Goal: Task Accomplishment & Management: Manage account settings

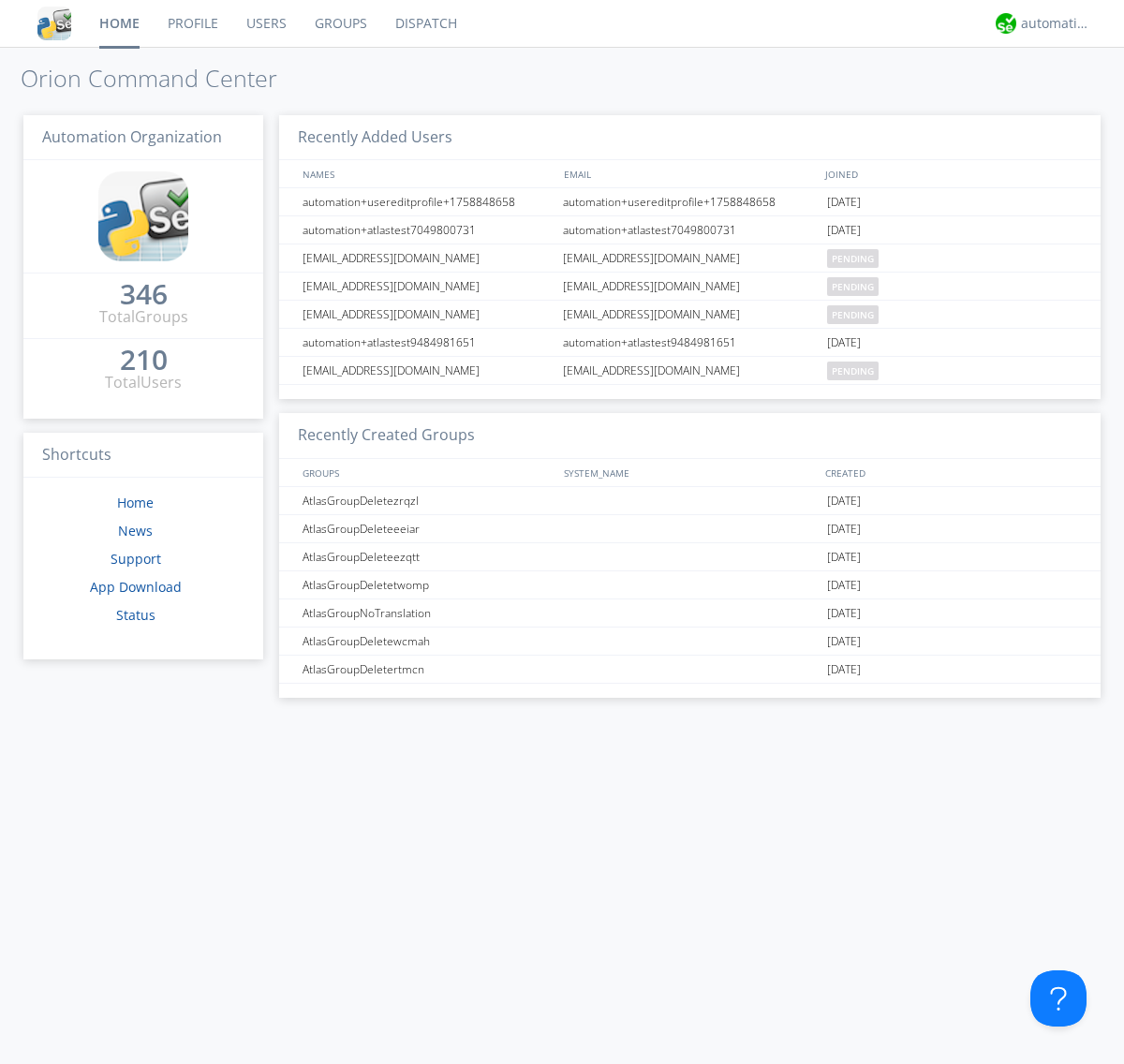
click at [266, 24] on link "Users" at bounding box center [267, 23] width 69 height 47
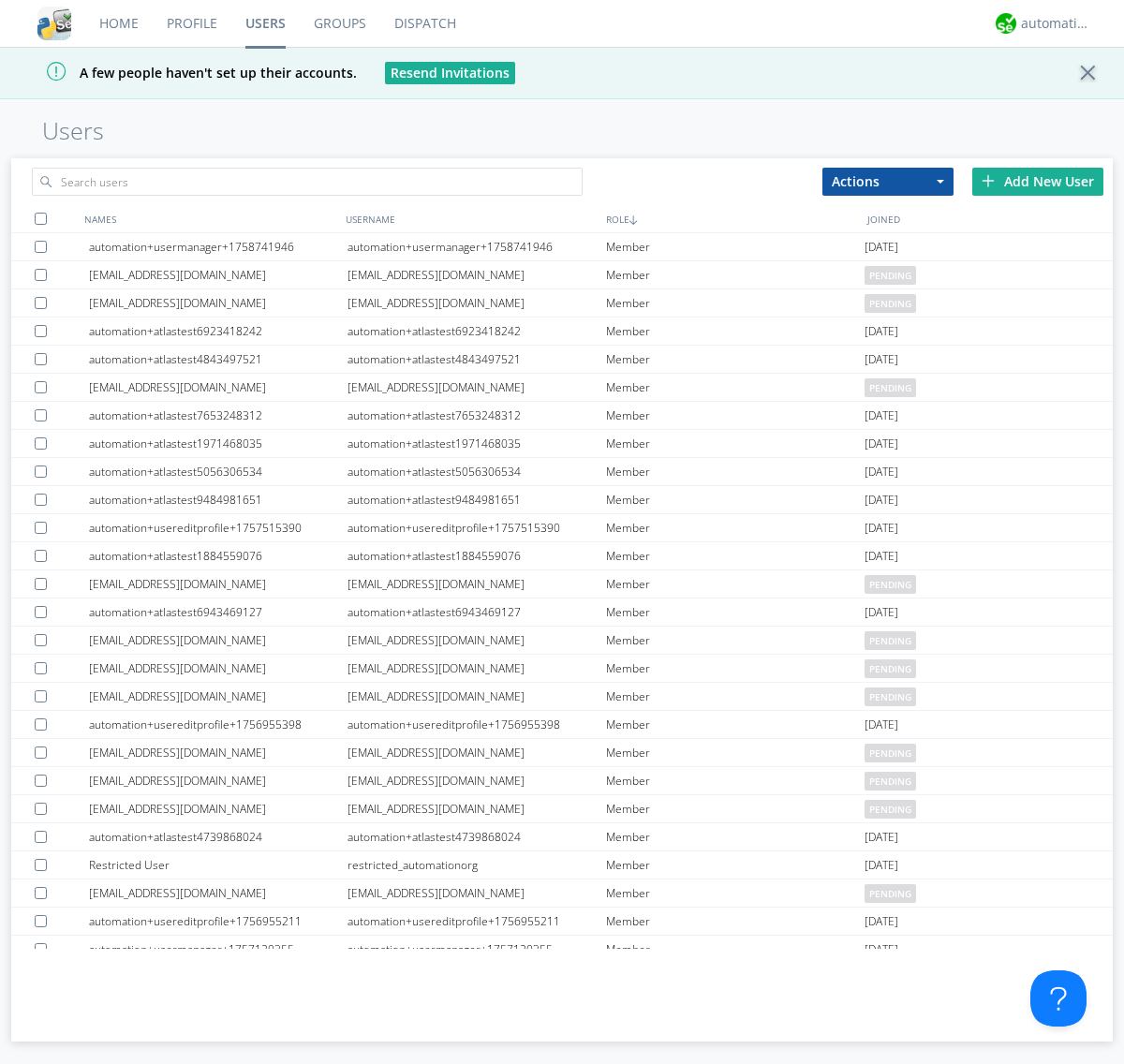
click at [1038, 181] on div "Add New User" at bounding box center [1038, 182] width 131 height 28
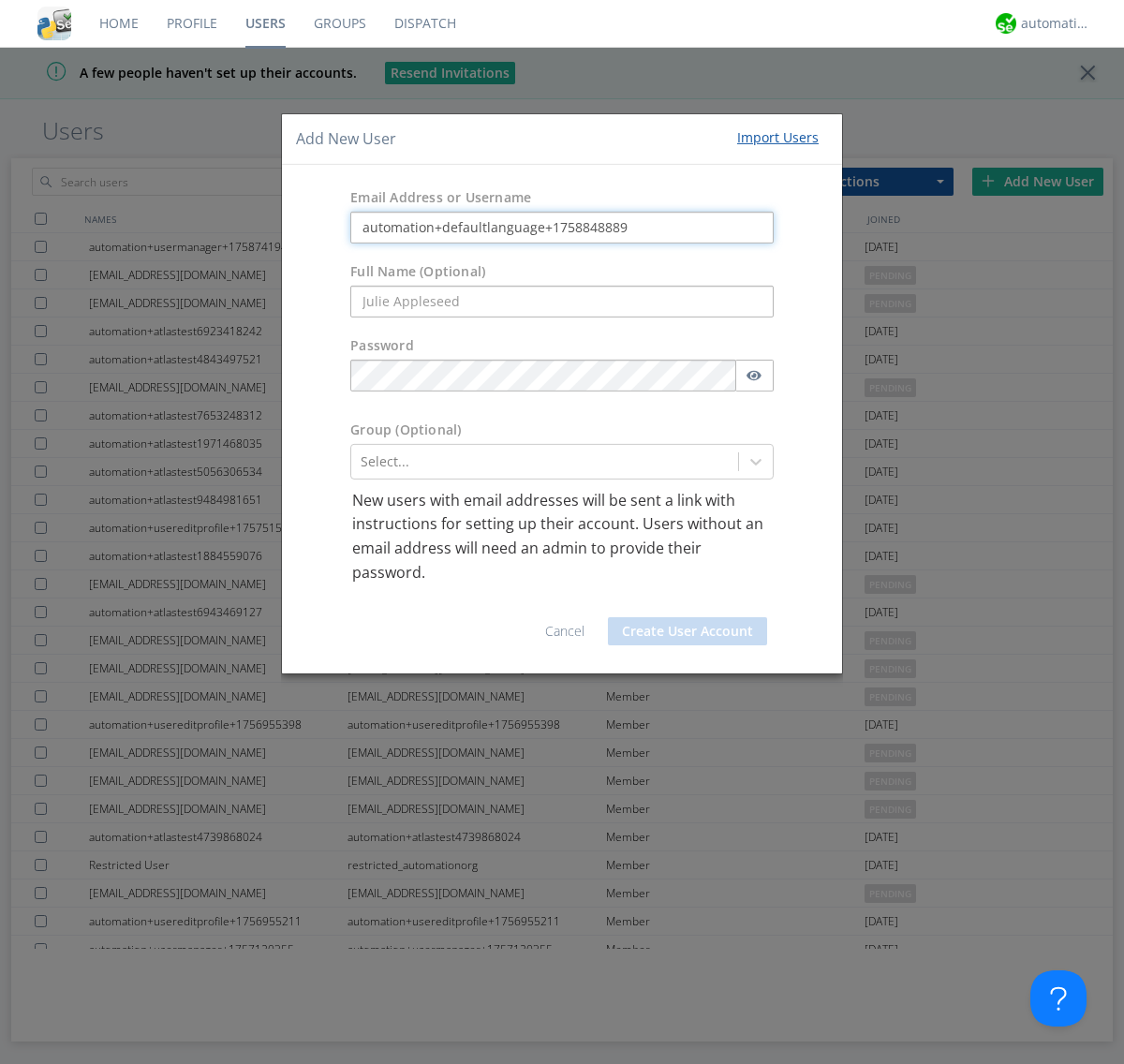
type input "automation+defaultlanguage+1758848889"
click at [687, 631] on button "Create User Account" at bounding box center [687, 631] width 159 height 28
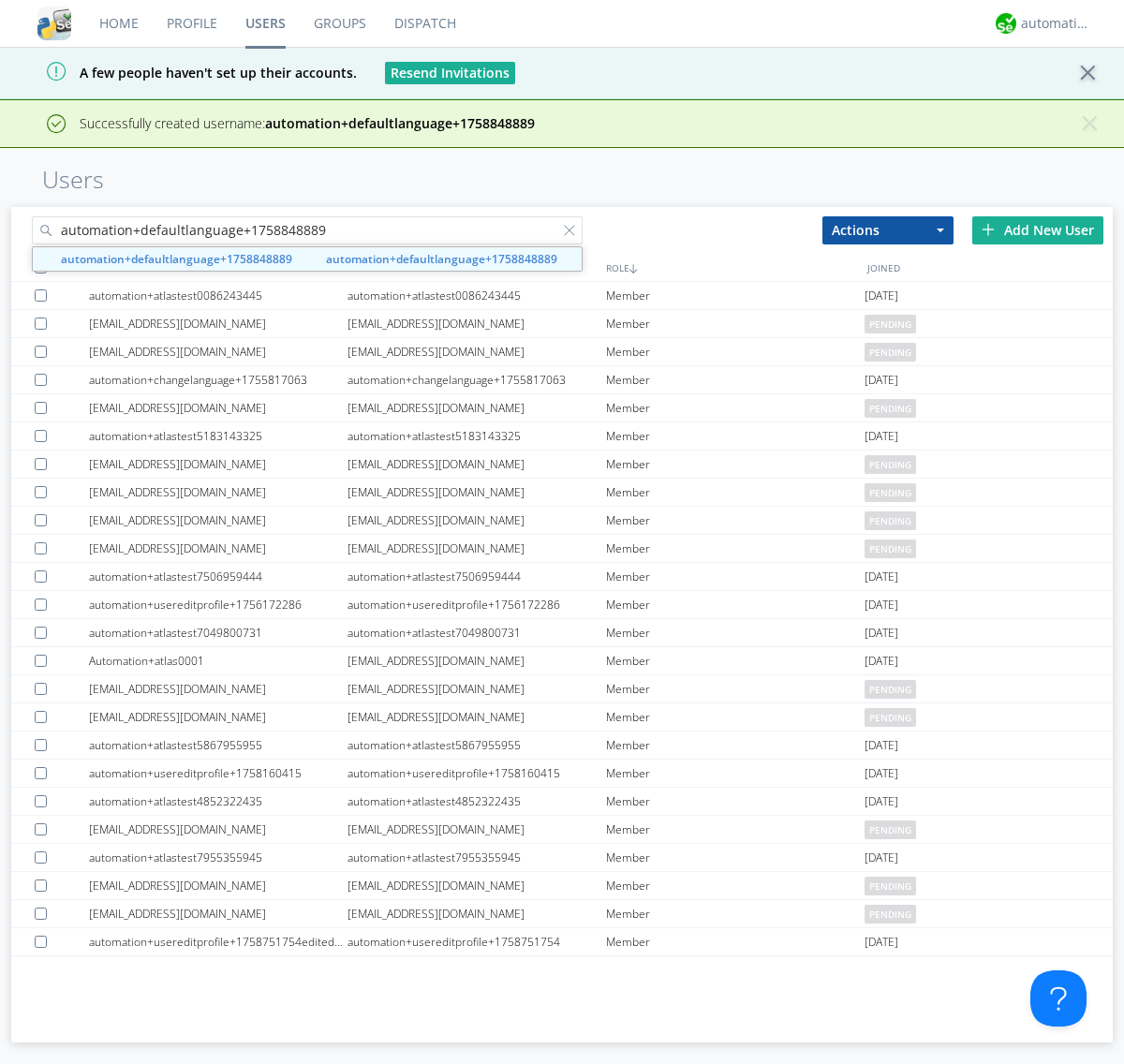
type input "automation+defaultlanguage+1758848889"
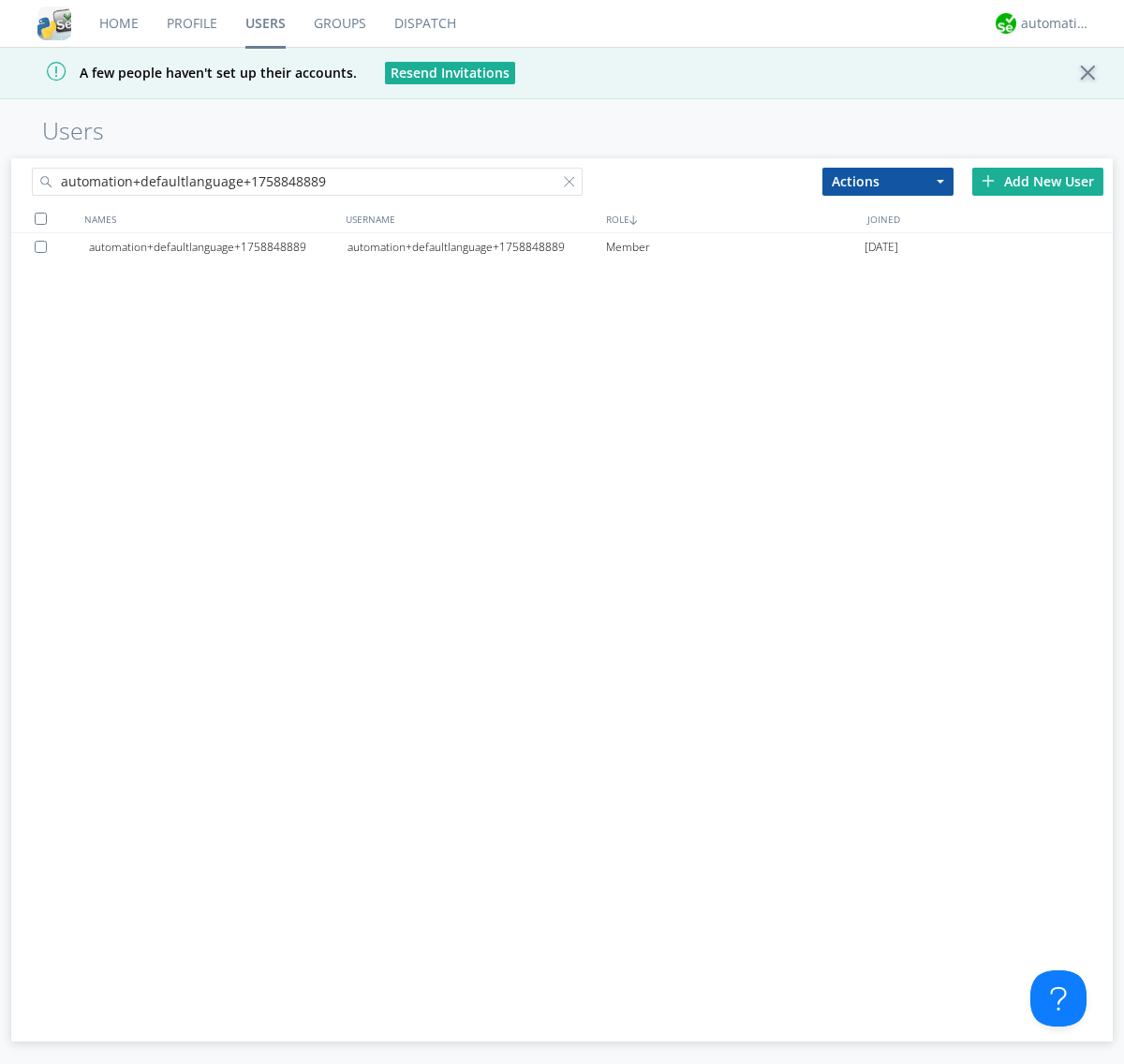
click at [476, 247] on div "automation+defaultlanguage+1758848889" at bounding box center [476, 248] width 259 height 28
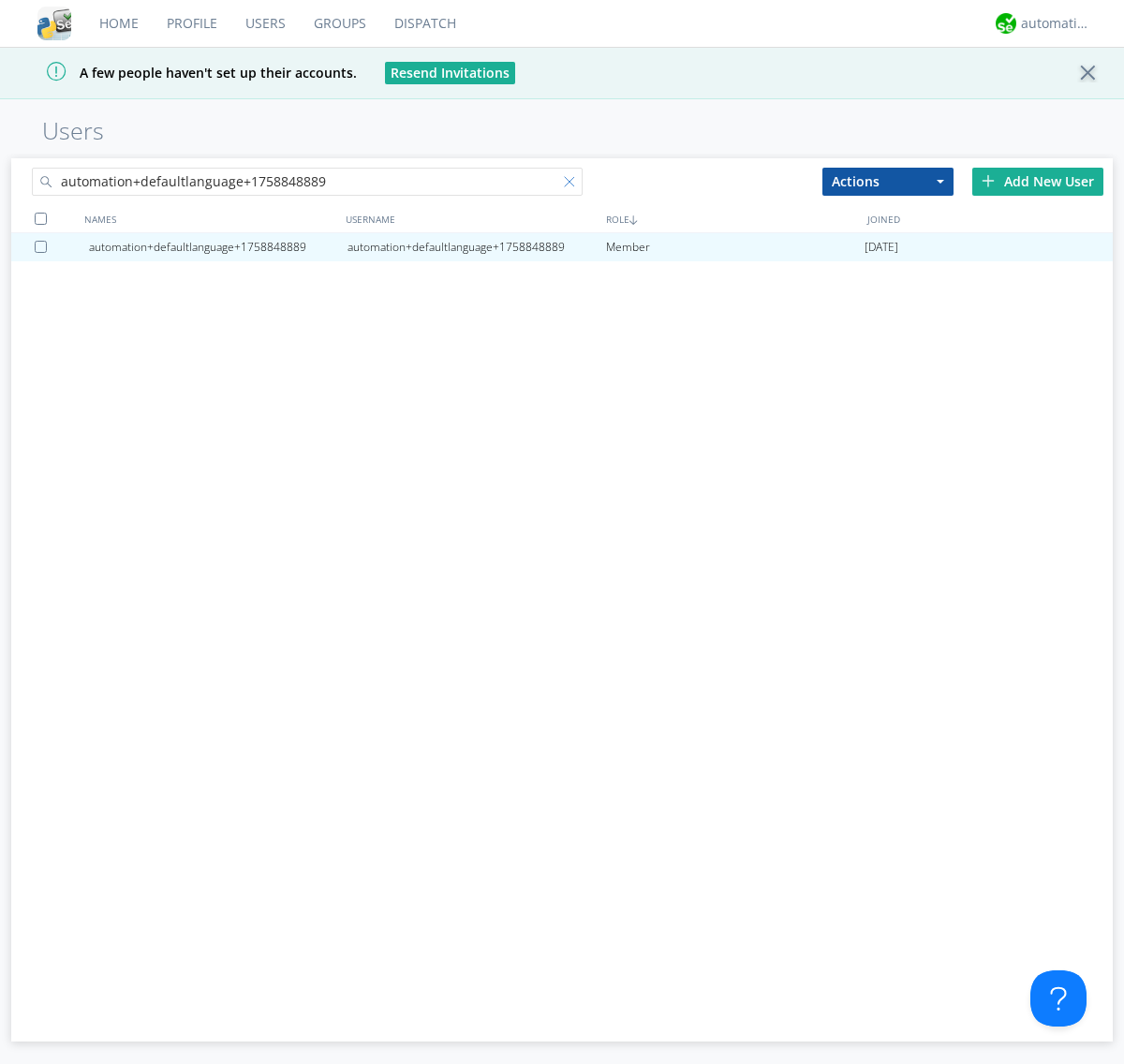
click at [564, 185] on div at bounding box center [573, 185] width 19 height 19
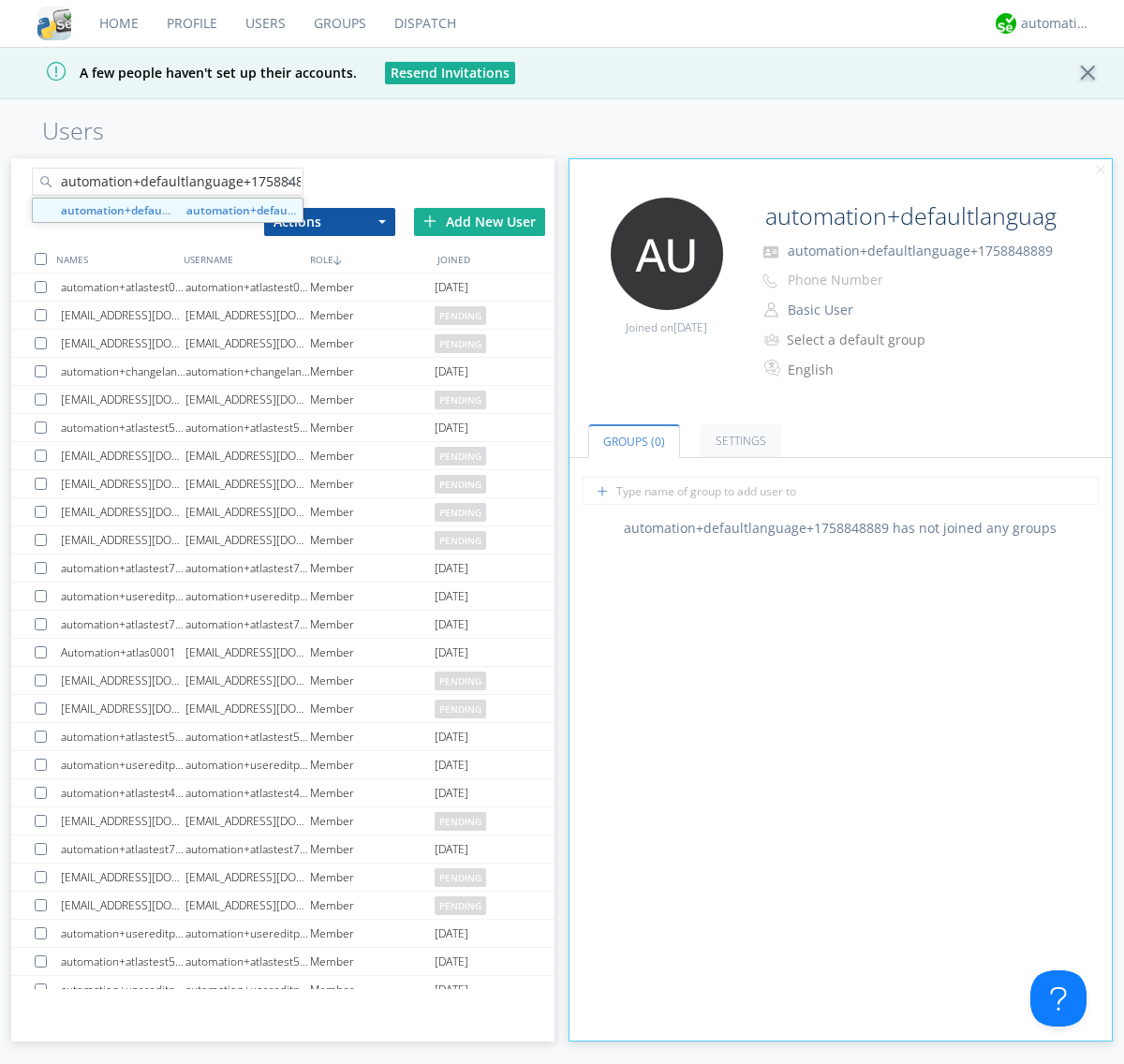
scroll to position [0, 20]
type input "automation+defaultlanguage+1758848889"
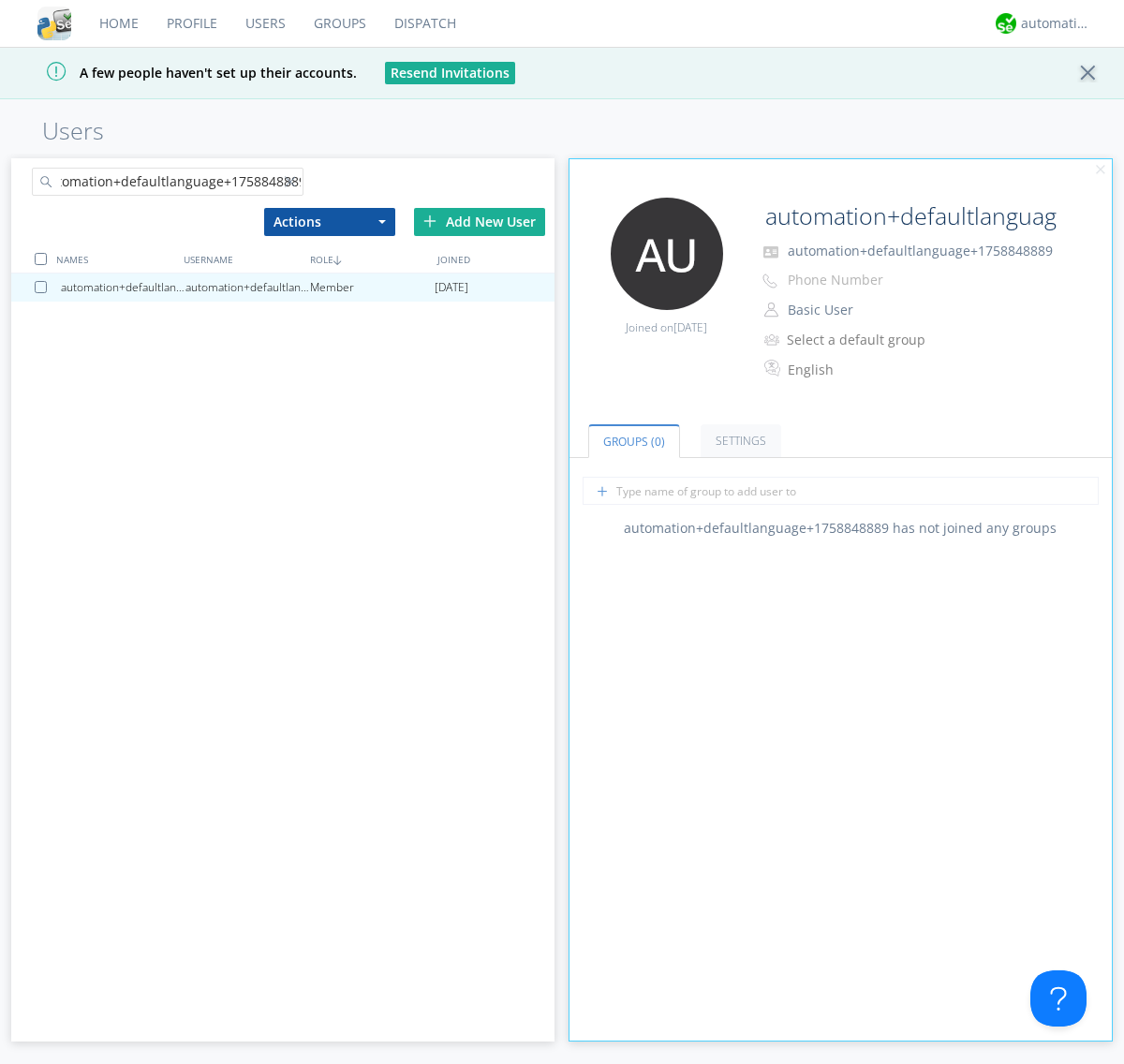
click at [44, 286] on div at bounding box center [44, 287] width 19 height 12
click at [329, 221] on button "Actions" at bounding box center [330, 222] width 131 height 28
click at [0, 0] on link "Delete User" at bounding box center [0, 0] width 0 height 0
